Goal: Use online tool/utility: Use online tool/utility

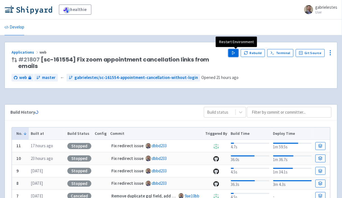
click at [236, 54] on icon "button" at bounding box center [234, 53] width 4 height 4
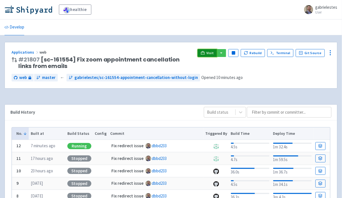
click at [205, 52] on icon at bounding box center [203, 52] width 4 height 3
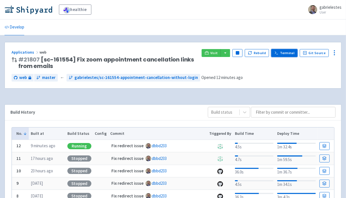
click at [285, 54] on link "Terminal" at bounding box center [284, 53] width 26 height 8
